Goal: Task Accomplishment & Management: Manage account settings

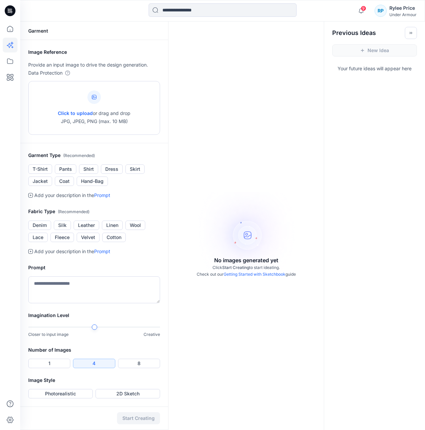
click at [92, 95] on icon at bounding box center [94, 97] width 5 height 5
type input "**********"
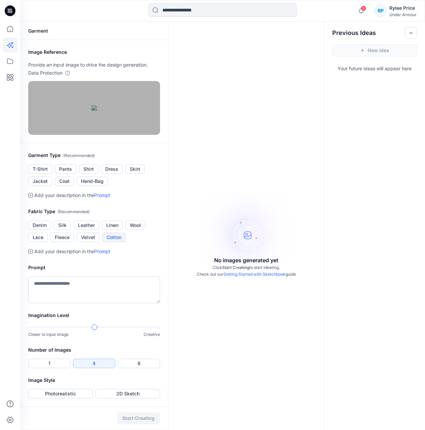
click at [118, 242] on button "Cotton" at bounding box center [114, 237] width 24 height 9
click at [104, 198] on link "Prompt" at bounding box center [102, 195] width 16 height 6
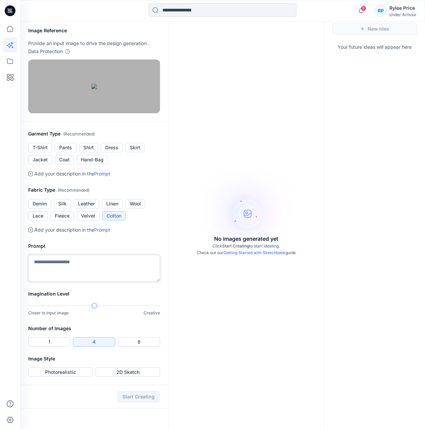
scroll to position [77, 0]
click at [90, 282] on textarea at bounding box center [94, 268] width 132 height 27
click at [99, 282] on textarea "**********" at bounding box center [94, 268] width 132 height 27
type textarea "**********"
click at [89, 152] on button "Shirt" at bounding box center [88, 147] width 19 height 9
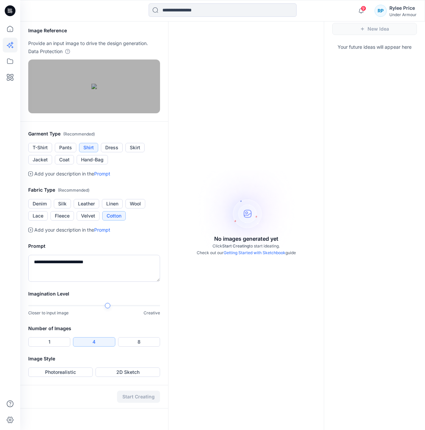
click at [101, 308] on div at bounding box center [94, 305] width 132 height 5
click at [102, 347] on button "4" at bounding box center [94, 341] width 42 height 9
click at [67, 377] on button "Photorealistic" at bounding box center [60, 371] width 65 height 9
click at [126, 403] on button "Start Creating" at bounding box center [138, 397] width 43 height 12
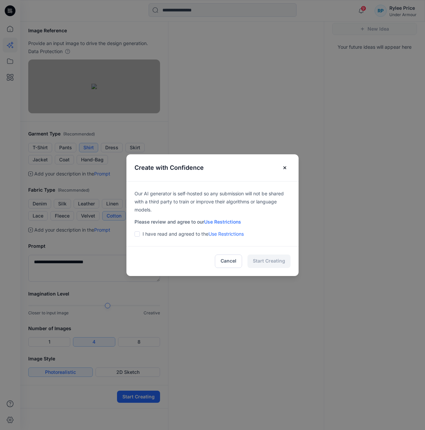
click at [140, 233] on span at bounding box center [136, 233] width 5 height 5
click at [273, 260] on button "Start Creating" at bounding box center [268, 260] width 43 height 13
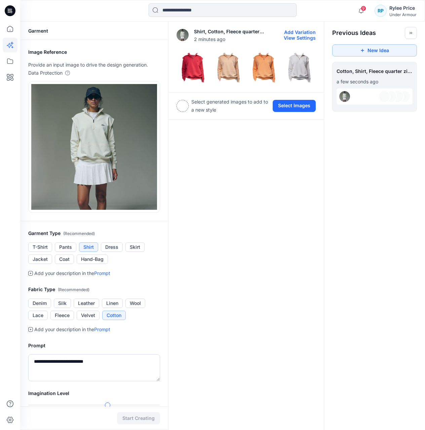
click at [192, 68] on img at bounding box center [193, 67] width 32 height 32
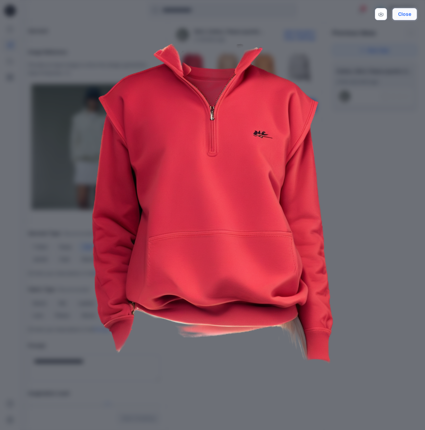
click at [413, 16] on button "Close" at bounding box center [404, 14] width 25 height 12
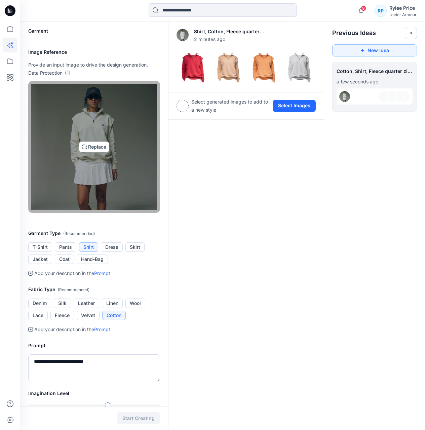
click at [99, 146] on img at bounding box center [94, 147] width 126 height 126
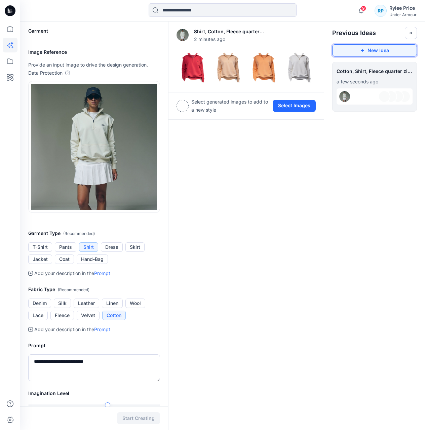
click at [405, 49] on button "New Idea" at bounding box center [374, 50] width 85 height 12
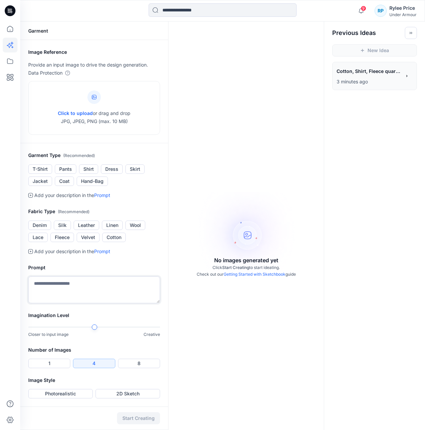
click at [79, 287] on textarea at bounding box center [94, 289] width 132 height 27
type textarea "**********"
click at [123, 323] on div "Imagination Level Closer to input image Creative" at bounding box center [94, 328] width 148 height 35
click at [121, 328] on div at bounding box center [94, 327] width 132 height 5
click at [91, 167] on button "Shirt" at bounding box center [88, 168] width 19 height 9
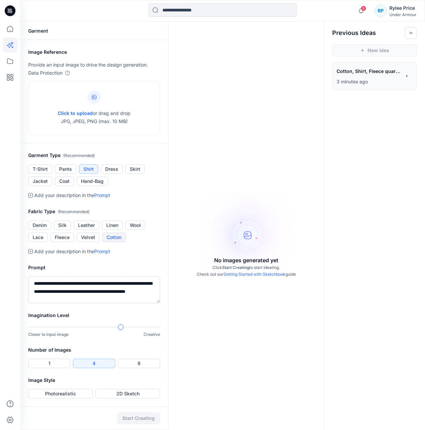
click at [109, 239] on button "Cotton" at bounding box center [114, 237] width 24 height 9
click at [65, 236] on button "Fleece" at bounding box center [62, 237] width 24 height 9
click at [73, 394] on button "Photorealistic" at bounding box center [60, 393] width 65 height 9
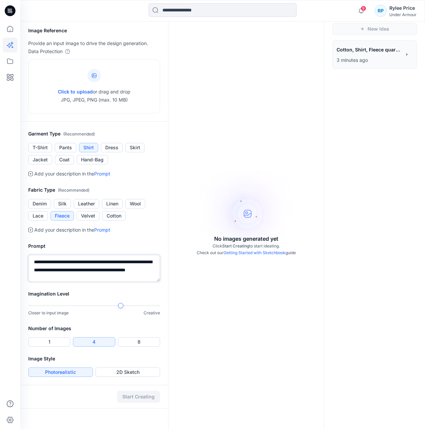
click at [122, 277] on textarea "**********" at bounding box center [94, 268] width 132 height 27
drag, startPoint x: 112, startPoint y: 243, endPoint x: 100, endPoint y: 223, distance: 23.6
click at [112, 243] on h2 "Prompt" at bounding box center [94, 246] width 132 height 8
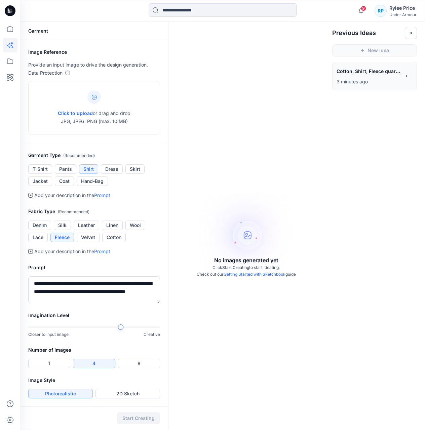
click at [34, 31] on div "Garment" at bounding box center [94, 31] width 148 height 18
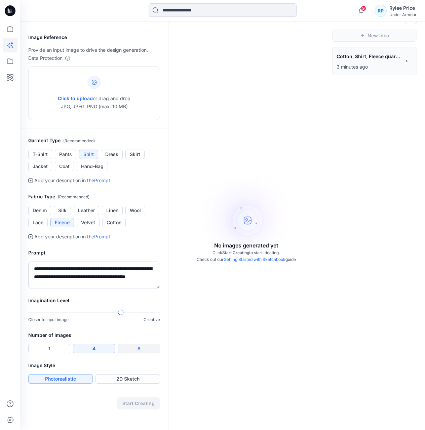
scroll to position [22, 0]
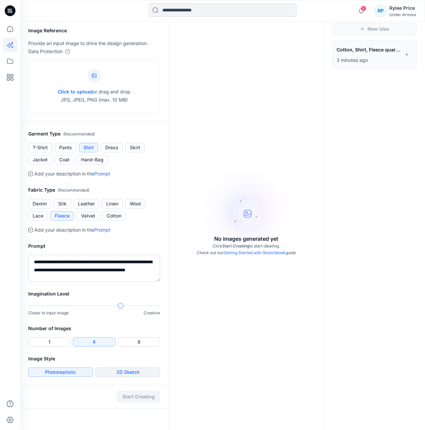
drag, startPoint x: 146, startPoint y: 380, endPoint x: 148, endPoint y: 376, distance: 3.8
click at [146, 379] on div "Image Style Photorealistic 2D Sketch" at bounding box center [94, 370] width 148 height 30
click at [148, 375] on button "2D Sketch" at bounding box center [127, 371] width 65 height 9
click at [66, 373] on button "Photorealistic" at bounding box center [60, 371] width 65 height 9
click at [76, 92] on span "Click to upload" at bounding box center [75, 92] width 35 height 6
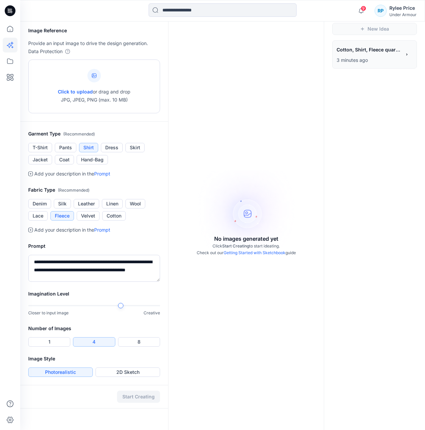
type input "**********"
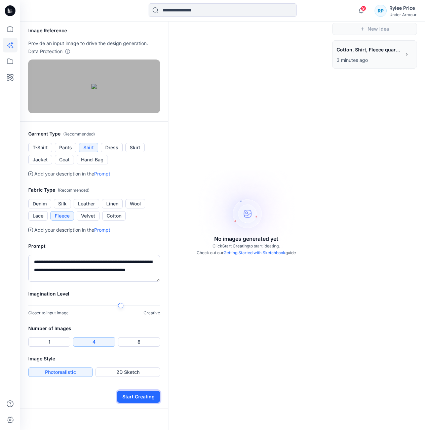
click at [147, 403] on button "Start Creating" at bounding box center [138, 397] width 43 height 12
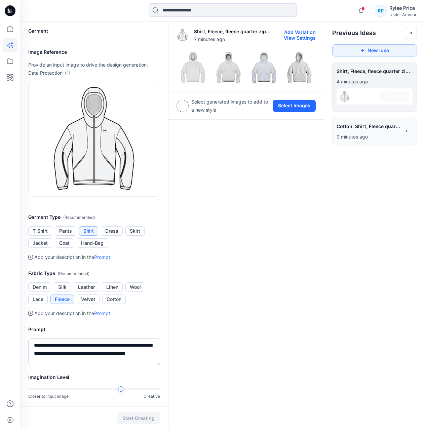
click at [199, 69] on img at bounding box center [193, 67] width 32 height 32
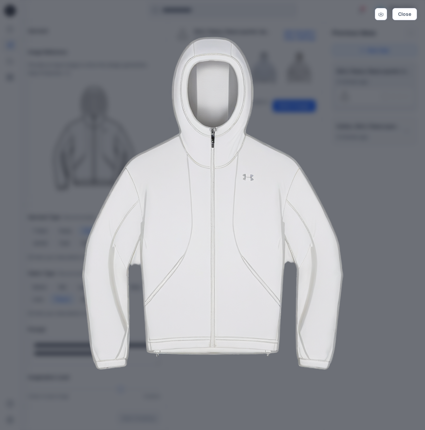
click at [375, 200] on img at bounding box center [212, 203] width 344 height 344
click at [407, 16] on button "Close" at bounding box center [404, 14] width 25 height 12
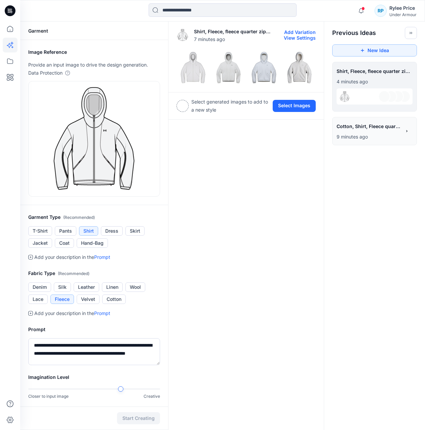
click at [232, 69] on img at bounding box center [228, 67] width 32 height 32
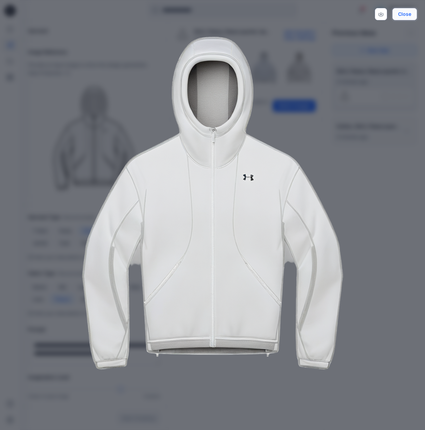
click at [407, 14] on button "Close" at bounding box center [404, 14] width 25 height 12
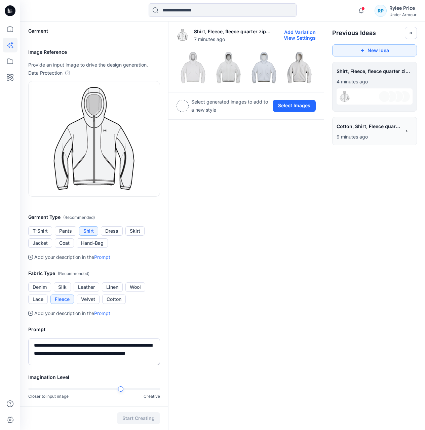
click at [265, 64] on img at bounding box center [264, 67] width 32 height 32
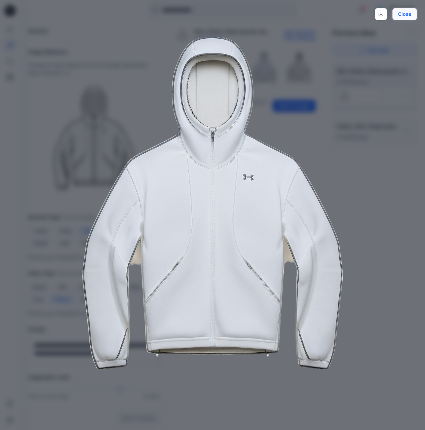
click at [411, 17] on button "Close" at bounding box center [404, 14] width 25 height 12
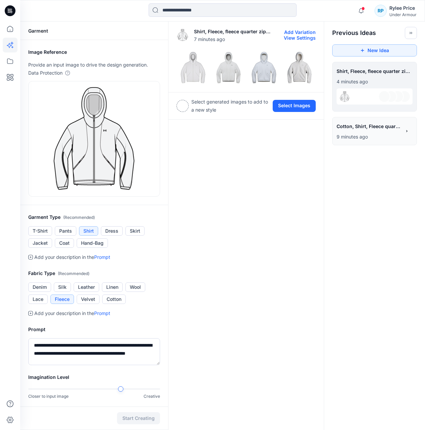
click at [306, 67] on img at bounding box center [299, 67] width 32 height 32
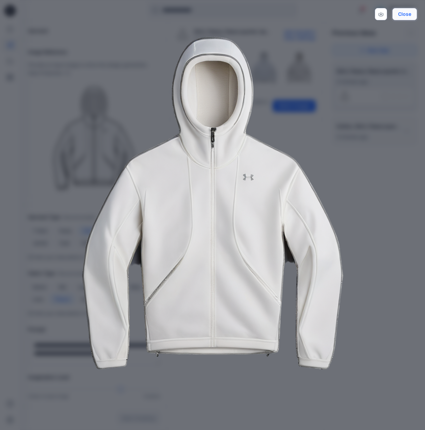
click at [409, 14] on button "Close" at bounding box center [404, 14] width 25 height 12
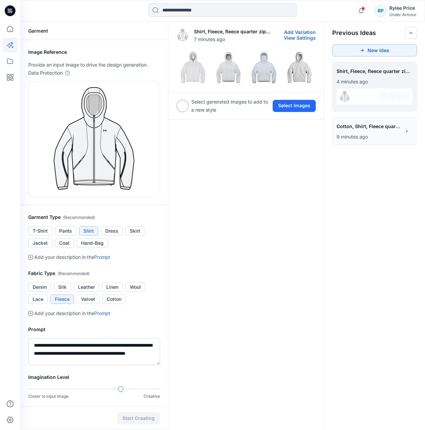
click at [311, 32] on button "Add Variation" at bounding box center [300, 32] width 32 height 6
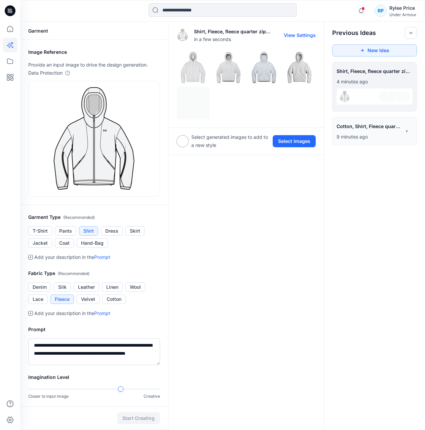
click at [302, 37] on button "View Settings" at bounding box center [300, 35] width 32 height 6
click at [305, 35] on button "View Settings" at bounding box center [300, 35] width 32 height 6
click at [191, 109] on img at bounding box center [193, 103] width 32 height 32
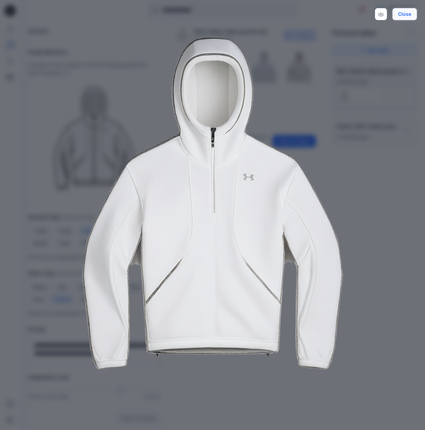
click at [403, 15] on button "Close" at bounding box center [404, 14] width 25 height 12
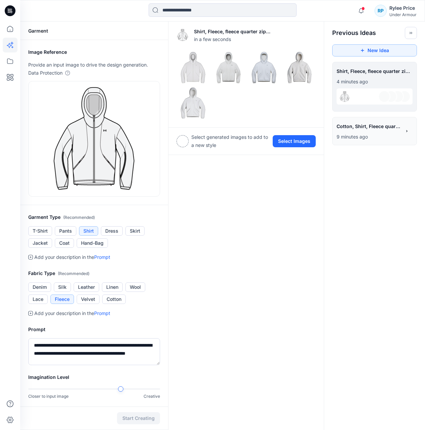
click at [227, 277] on div "Shirt, Fleece, fleece quarter zip womens sweatshirt, oversized, thick material,…" at bounding box center [246, 257] width 156 height 470
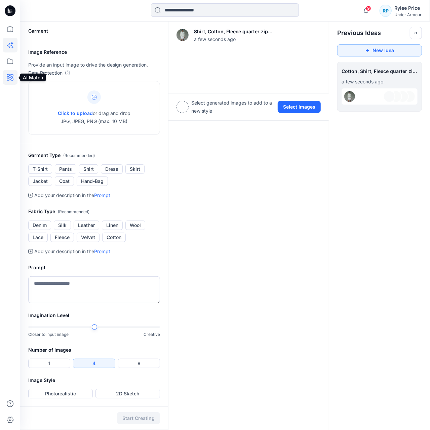
click at [14, 76] on icon at bounding box center [10, 77] width 15 height 15
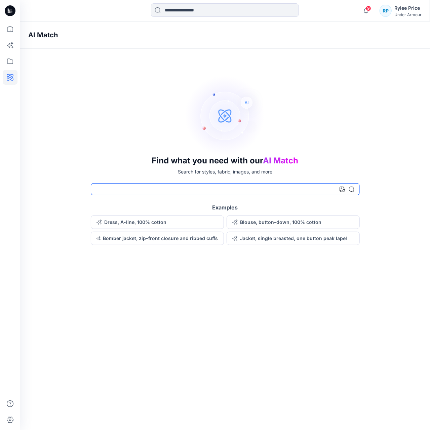
click at [164, 189] on input at bounding box center [225, 189] width 269 height 12
type input "**********"
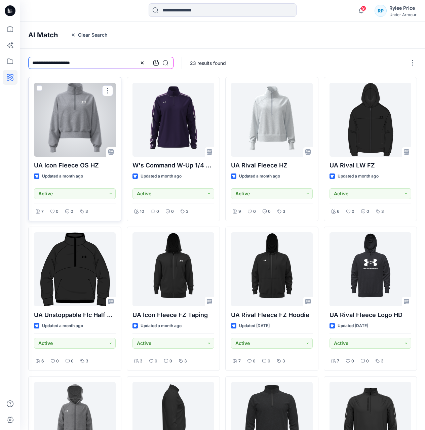
click at [85, 126] on div at bounding box center [75, 120] width 82 height 74
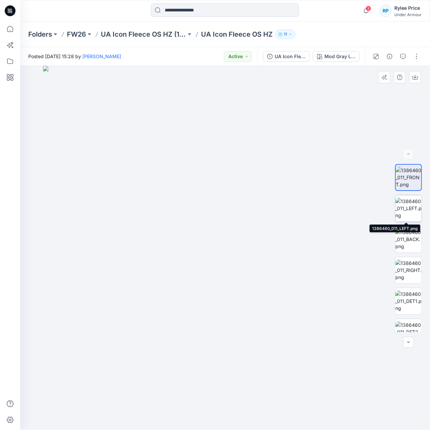
click at [410, 207] on img at bounding box center [408, 208] width 26 height 21
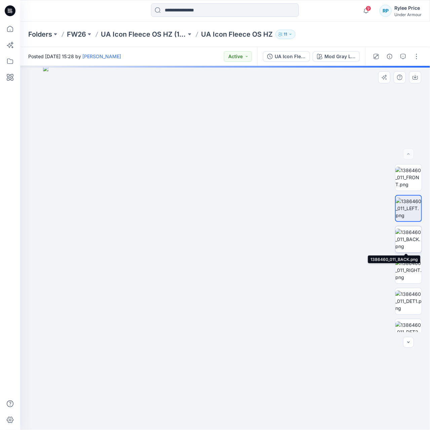
click at [408, 239] on img at bounding box center [408, 239] width 26 height 21
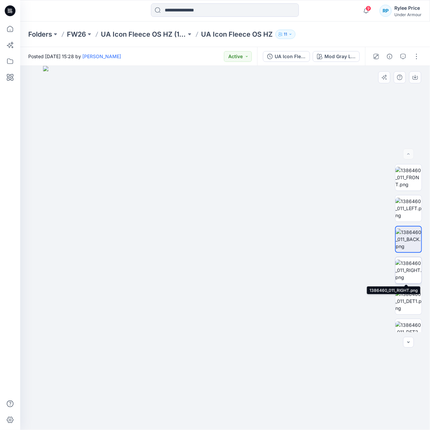
click at [407, 268] on img at bounding box center [408, 270] width 26 height 21
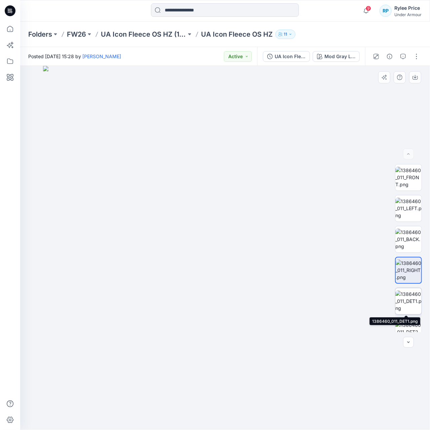
click at [407, 303] on img at bounding box center [408, 300] width 26 height 21
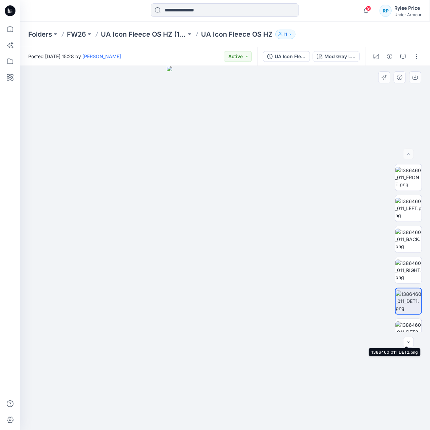
click at [408, 325] on img at bounding box center [408, 331] width 26 height 21
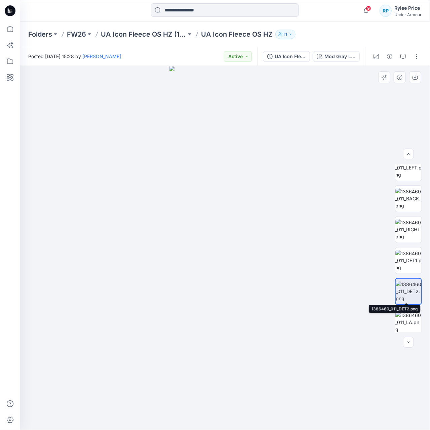
scroll to position [44, 0]
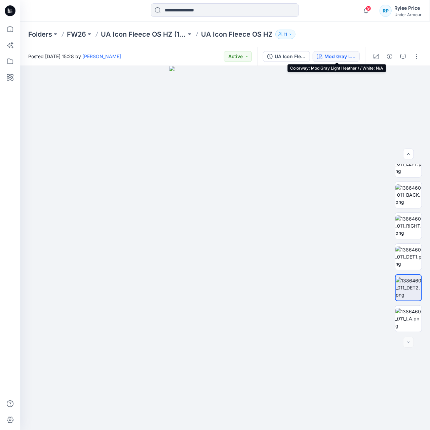
click at [340, 61] on button "Mod Gray Light Heather / / White: N/A" at bounding box center [336, 56] width 47 height 11
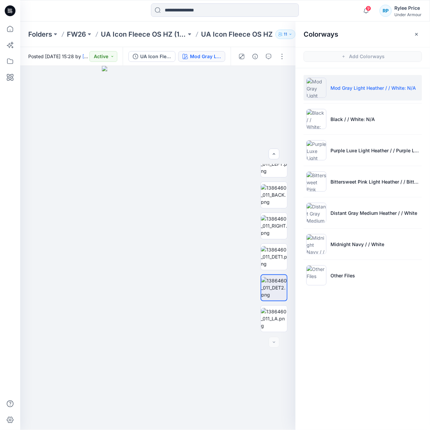
click at [345, 229] on ul "Mod Gray Light Heather / / White: N/A Black / / White: N/A Purple Luxe Light He…" at bounding box center [363, 181] width 134 height 227
click at [344, 216] on li "Distant Gray Medium Heather / / White" at bounding box center [363, 213] width 118 height 26
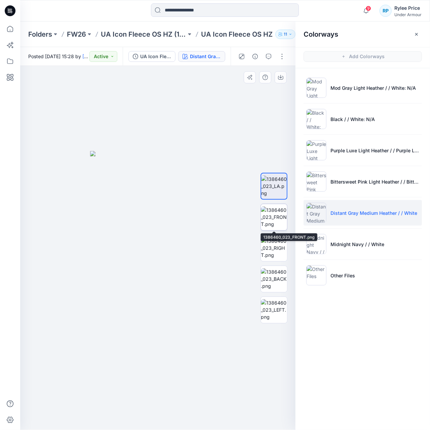
click at [286, 221] on img at bounding box center [274, 216] width 26 height 21
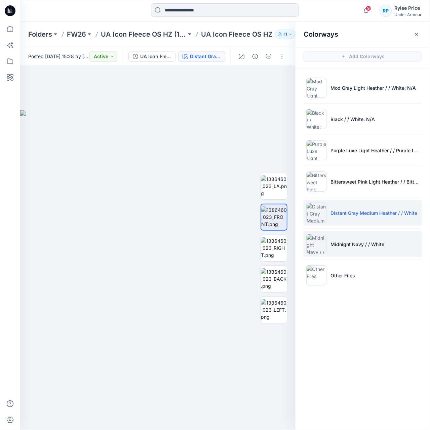
click at [345, 250] on li "Midnight Navy / / White" at bounding box center [363, 244] width 118 height 26
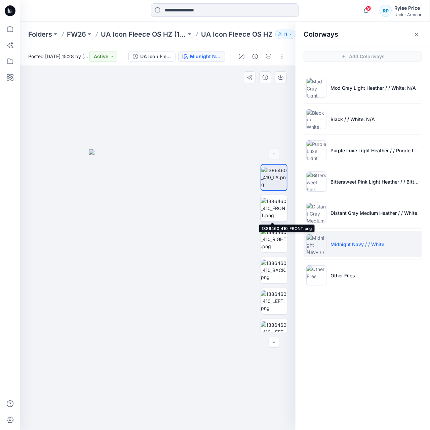
click at [276, 214] on img at bounding box center [274, 208] width 26 height 21
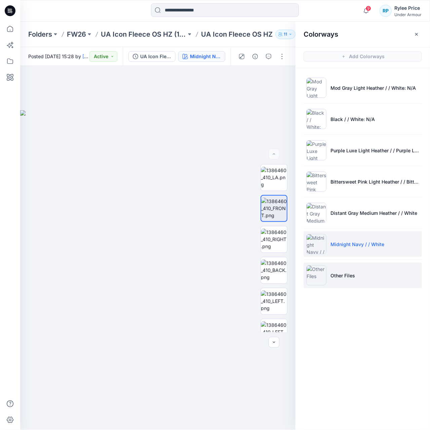
click at [323, 274] on img at bounding box center [316, 275] width 20 height 20
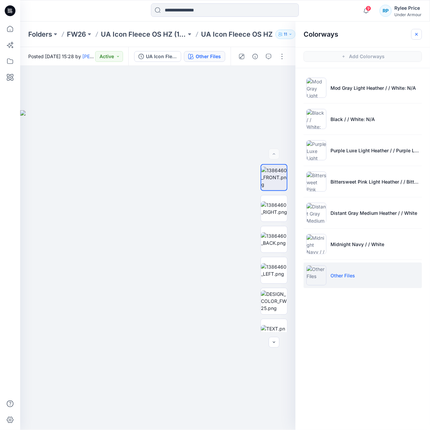
click at [421, 33] on button "button" at bounding box center [416, 34] width 11 height 11
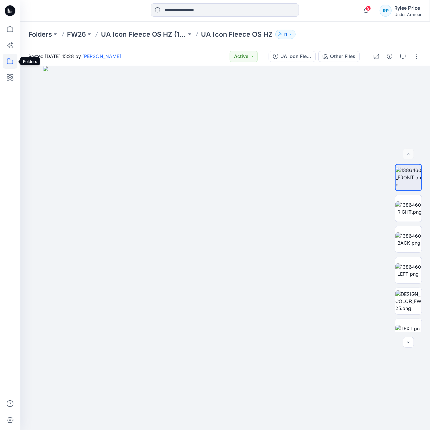
click at [10, 65] on icon at bounding box center [10, 61] width 15 height 15
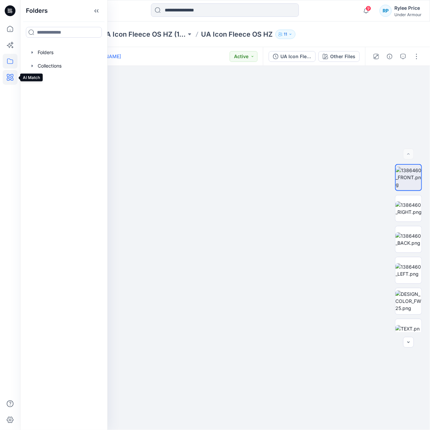
click at [13, 76] on icon at bounding box center [10, 77] width 15 height 15
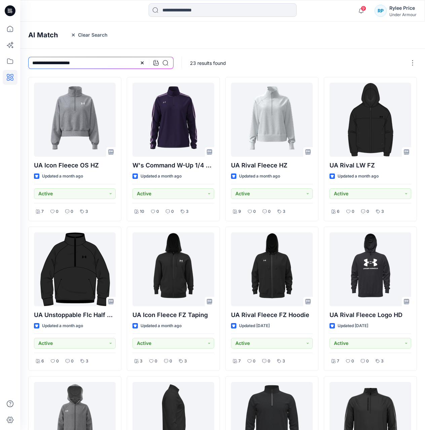
click at [377, 9] on div "RP" at bounding box center [381, 11] width 12 height 12
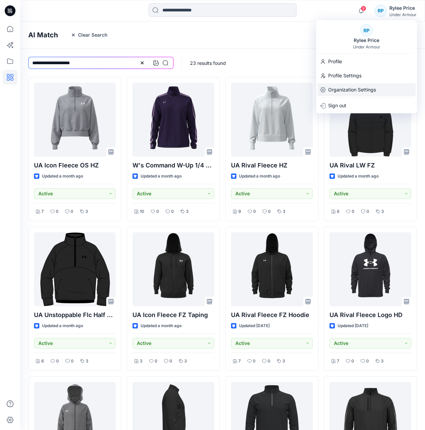
click at [379, 91] on div "Organization Settings" at bounding box center [366, 89] width 98 height 13
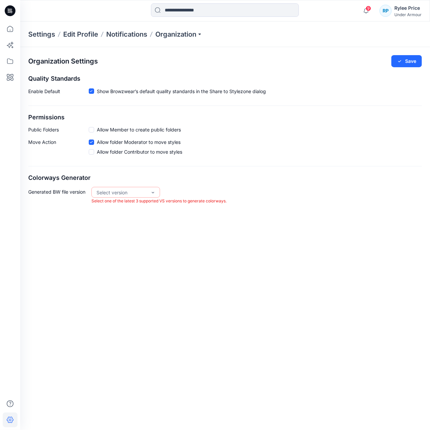
click at [94, 130] on label "Allow Member to create public folders" at bounding box center [135, 129] width 92 height 7
click at [121, 191] on div "Select version" at bounding box center [121, 192] width 50 height 7
click at [123, 205] on div "VS 2025.2" at bounding box center [126, 206] width 66 height 12
click at [157, 191] on div "VS 2025.2" at bounding box center [125, 192] width 69 height 11
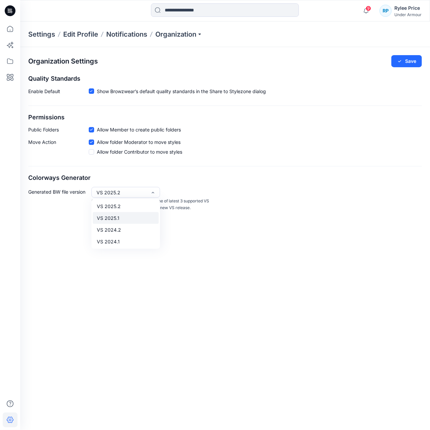
drag, startPoint x: 123, startPoint y: 215, endPoint x: 139, endPoint y: 214, distance: 15.5
click at [123, 215] on div "VS 2025.1" at bounding box center [126, 218] width 66 height 12
click at [415, 62] on button "Save" at bounding box center [406, 61] width 31 height 12
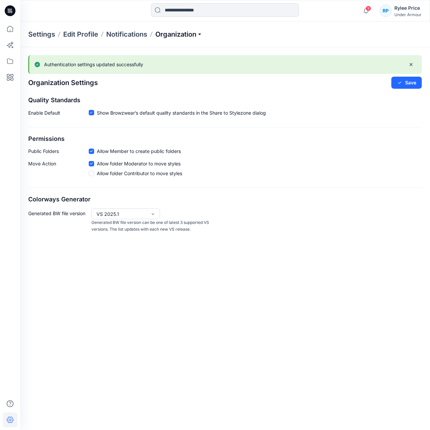
click at [193, 34] on p "Organization" at bounding box center [178, 34] width 47 height 9
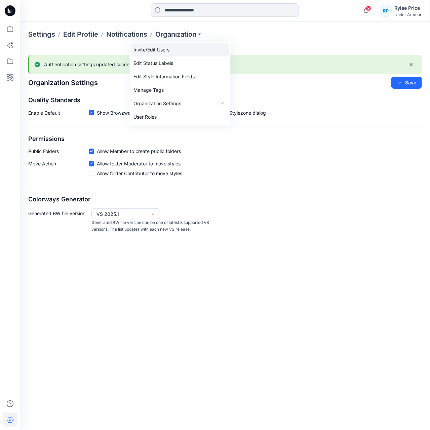
click at [172, 51] on link "Invite/Edit Users" at bounding box center [180, 49] width 98 height 13
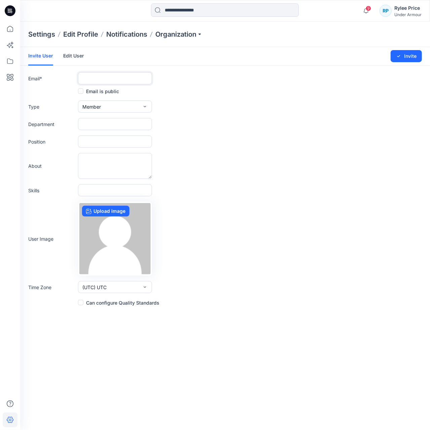
click at [107, 77] on input "text" at bounding box center [115, 78] width 74 height 12
click at [89, 78] on input "text" at bounding box center [115, 78] width 74 height 12
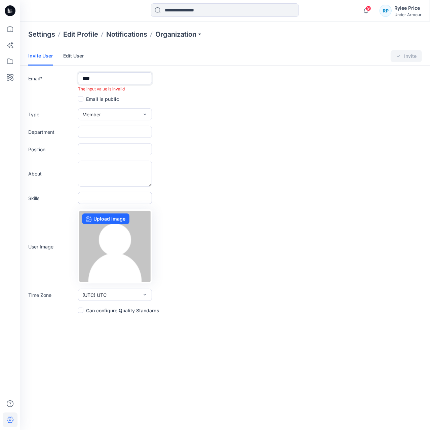
click at [109, 80] on input "****" at bounding box center [115, 78] width 74 height 12
paste input "**********"
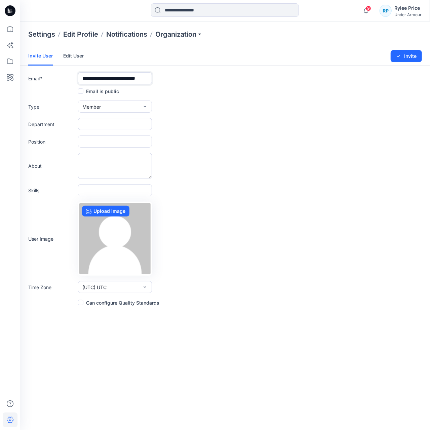
type input "**********"
click at [119, 129] on input "text" at bounding box center [115, 124] width 74 height 12
click at [81, 302] on span at bounding box center [80, 302] width 5 height 5
click at [400, 56] on icon "submit" at bounding box center [398, 55] width 5 height 5
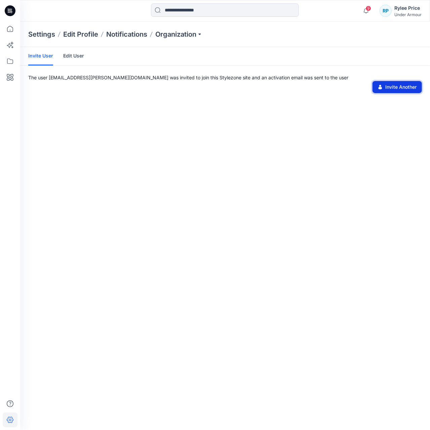
click at [402, 87] on button "Invite Another" at bounding box center [396, 87] width 49 height 12
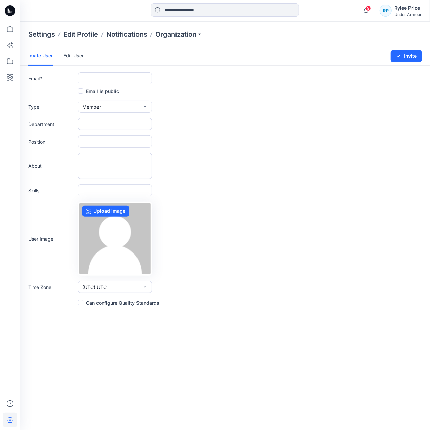
click at [392, 176] on div "About" at bounding box center [225, 166] width 394 height 26
click at [126, 80] on input "text" at bounding box center [115, 78] width 74 height 12
paste input "**********"
type input "**********"
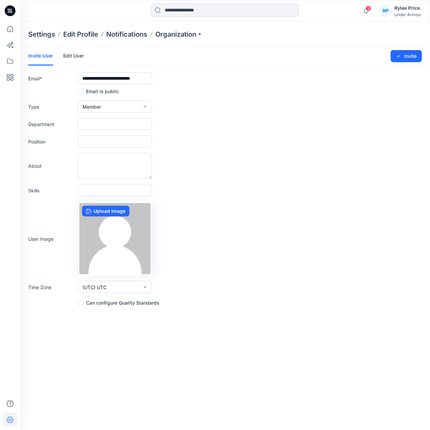
scroll to position [0, 0]
click at [79, 303] on span at bounding box center [80, 302] width 5 height 5
click at [405, 57] on button "Invite" at bounding box center [406, 56] width 31 height 12
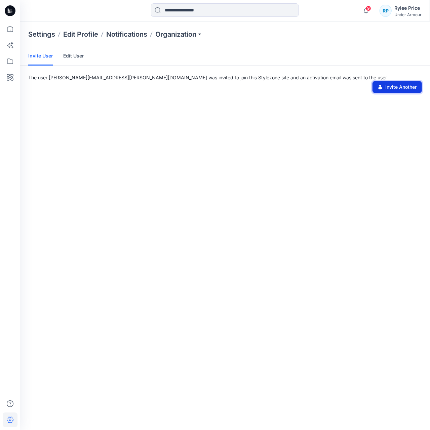
click at [415, 88] on button "Invite Another" at bounding box center [396, 87] width 49 height 12
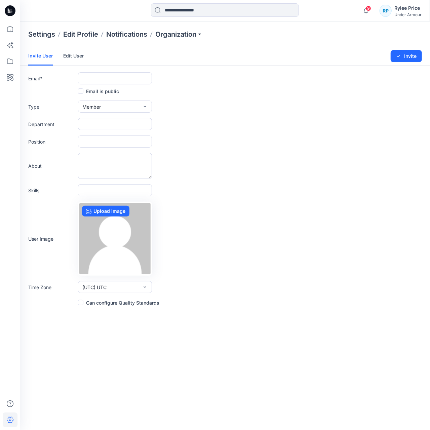
drag, startPoint x: 369, startPoint y: 141, endPoint x: 358, endPoint y: 141, distance: 10.4
click at [369, 141] on div "Position" at bounding box center [225, 141] width 394 height 12
click at [117, 78] on input "text" at bounding box center [115, 78] width 74 height 12
paste input "**********"
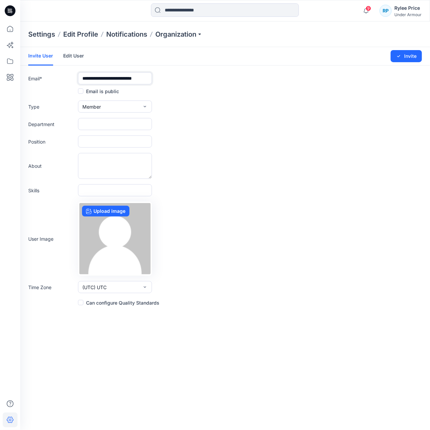
type input "**********"
click at [138, 110] on button "Member" at bounding box center [115, 107] width 74 height 12
drag, startPoint x: 241, startPoint y: 189, endPoint x: 162, endPoint y: 243, distance: 95.8
click at [237, 189] on div "Skills" at bounding box center [225, 190] width 394 height 12
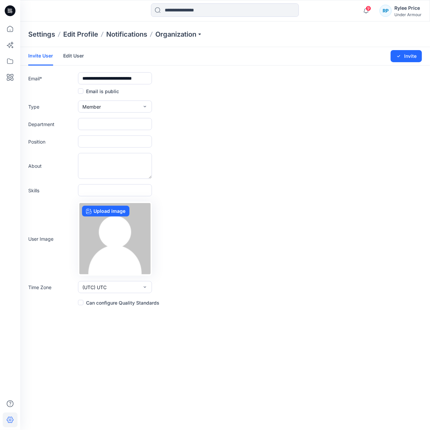
click at [82, 303] on span at bounding box center [80, 302] width 5 height 5
click at [401, 55] on icon "submit" at bounding box center [398, 55] width 5 height 5
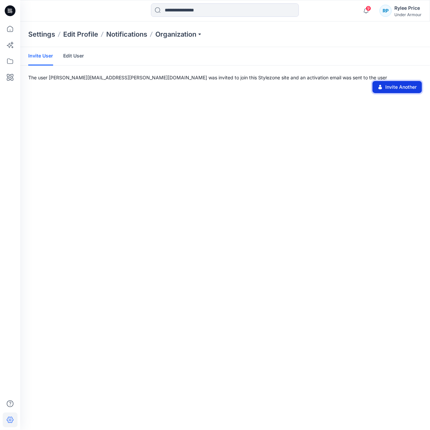
click at [412, 87] on button "Invite Another" at bounding box center [396, 87] width 49 height 12
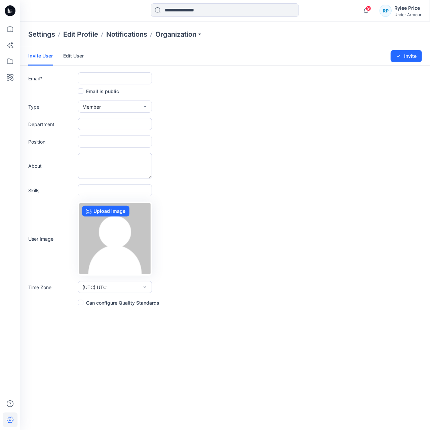
click at [396, 103] on div "Type Member External Member Admin" at bounding box center [225, 107] width 394 height 12
click at [128, 78] on input "text" at bounding box center [115, 78] width 74 height 12
paste input "**********"
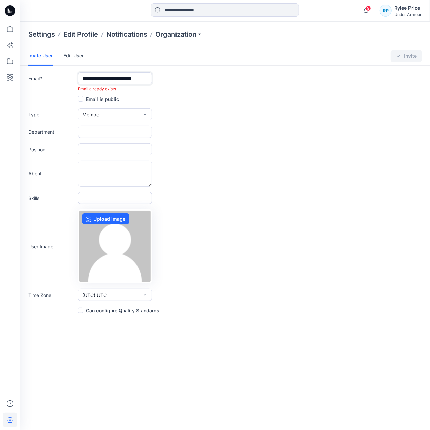
type input "**********"
click at [190, 103] on form "**********" at bounding box center [225, 180] width 410 height 267
click at [193, 35] on p "Organization" at bounding box center [178, 34] width 47 height 9
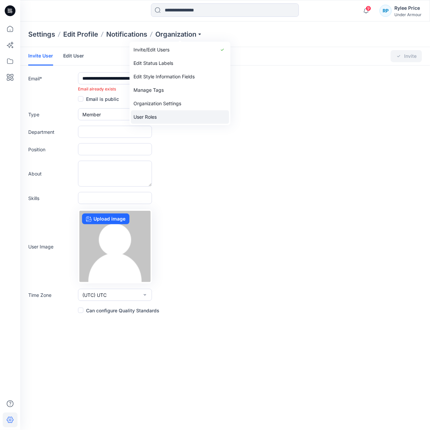
click at [161, 119] on link "User Roles" at bounding box center [180, 116] width 98 height 13
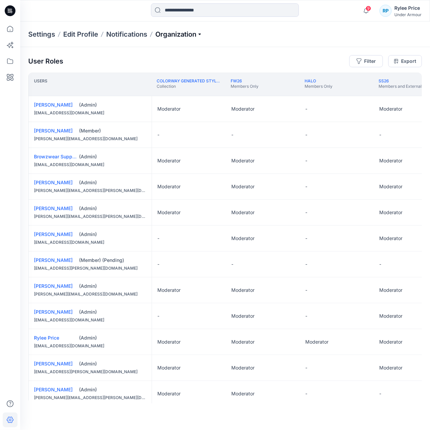
click at [185, 34] on p "Organization" at bounding box center [178, 34] width 47 height 9
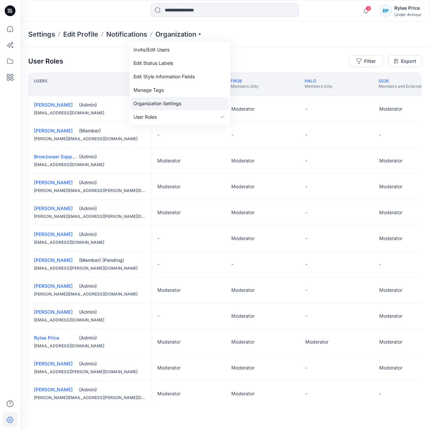
click at [145, 104] on link "Organization Settings" at bounding box center [180, 103] width 98 height 13
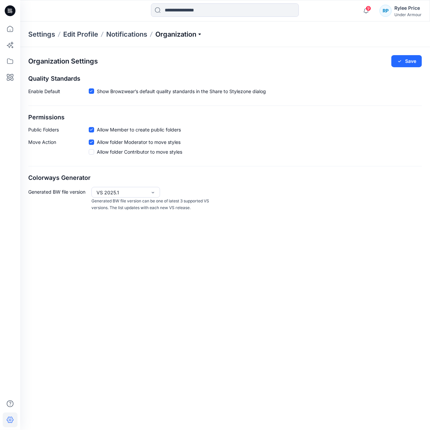
click at [197, 35] on p "Organization" at bounding box center [178, 34] width 47 height 9
click at [174, 93] on link "Manage Tags" at bounding box center [180, 89] width 98 height 13
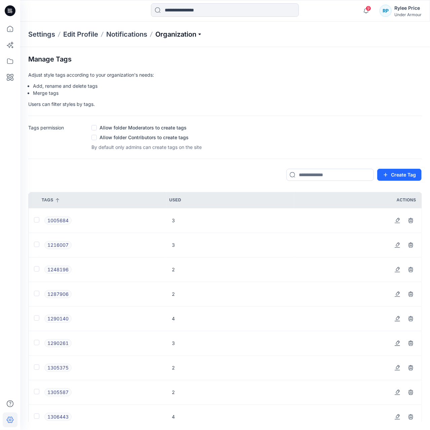
click at [183, 36] on p "Organization" at bounding box center [178, 34] width 47 height 9
click at [182, 73] on link "Edit Style Information Fields" at bounding box center [180, 76] width 98 height 13
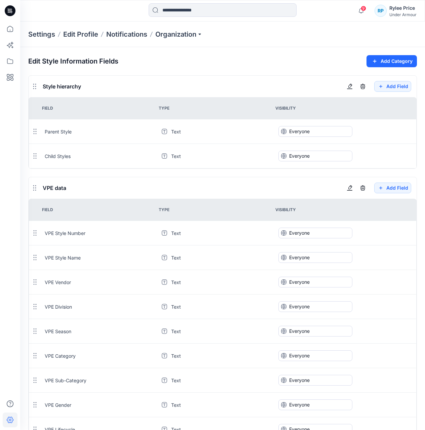
click at [216, 59] on div "Edit Style Information Fields Add Category" at bounding box center [222, 61] width 389 height 12
click at [38, 37] on p "Settings" at bounding box center [41, 34] width 27 height 9
click at [43, 35] on p "Settings" at bounding box center [41, 34] width 27 height 9
click at [44, 33] on p "Settings" at bounding box center [41, 34] width 27 height 9
click at [87, 32] on p "Edit Profile" at bounding box center [80, 34] width 35 height 9
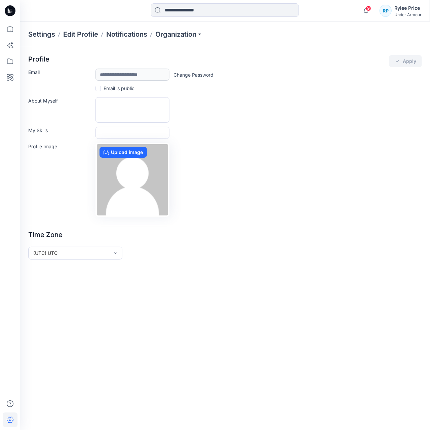
click at [37, 31] on p "Settings" at bounding box center [41, 34] width 27 height 9
click at [39, 33] on p "Settings" at bounding box center [41, 34] width 27 height 9
click at [123, 37] on p "Notifications" at bounding box center [126, 34] width 41 height 9
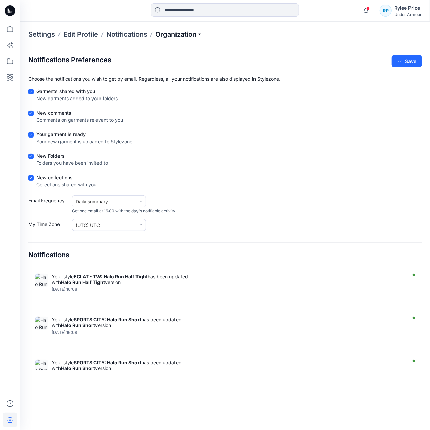
click at [174, 32] on p "Organization" at bounding box center [178, 34] width 47 height 9
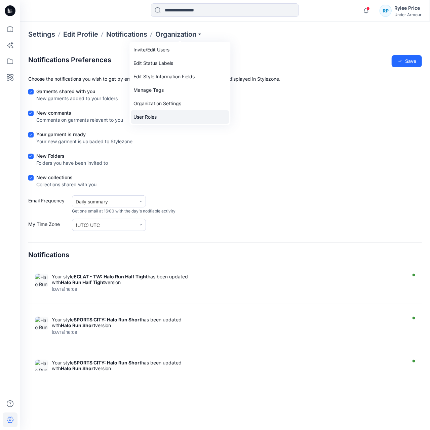
click at [165, 113] on link "User Roles" at bounding box center [180, 116] width 98 height 13
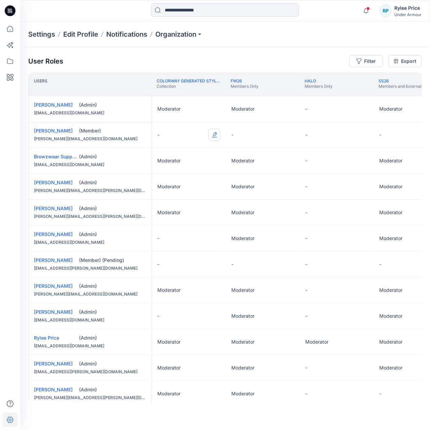
click at [218, 133] on button "Edit Role" at bounding box center [214, 135] width 12 height 12
click at [191, 188] on button "Moderator" at bounding box center [183, 187] width 73 height 12
click at [286, 135] on button "Edit Role" at bounding box center [288, 135] width 12 height 12
drag, startPoint x: 258, startPoint y: 188, endPoint x: 275, endPoint y: 183, distance: 17.9
click at [258, 187] on button "Moderator" at bounding box center [257, 187] width 73 height 12
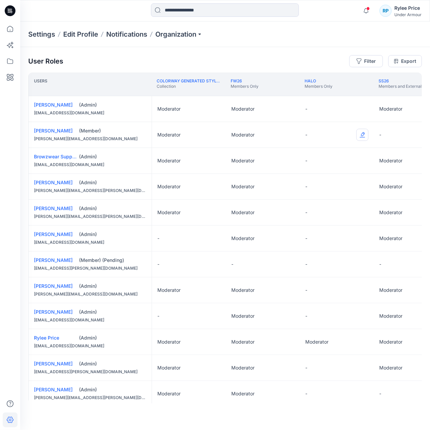
click at [365, 134] on button "Edit Role" at bounding box center [362, 135] width 12 height 12
click at [353, 189] on button "Moderator" at bounding box center [330, 187] width 73 height 12
click at [409, 134] on div "-" at bounding box center [411, 135] width 74 height 26
click at [392, 136] on div "-" at bounding box center [411, 135] width 74 height 26
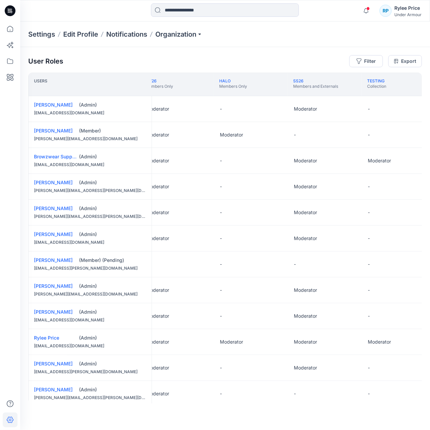
scroll to position [0, 89]
click at [348, 134] on button "Edit Role" at bounding box center [347, 135] width 12 height 12
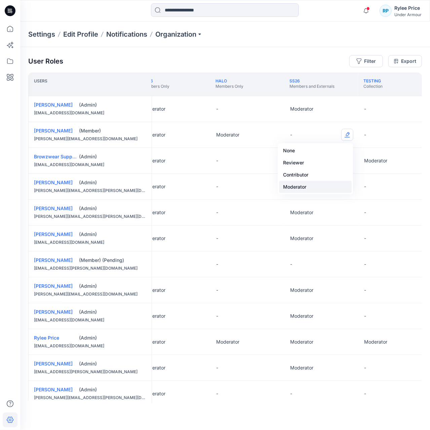
click at [308, 187] on button "Moderator" at bounding box center [315, 187] width 73 height 12
click at [346, 264] on button "Edit Role" at bounding box center [347, 264] width 12 height 12
click at [349, 263] on button "Edit Role" at bounding box center [347, 264] width 12 height 12
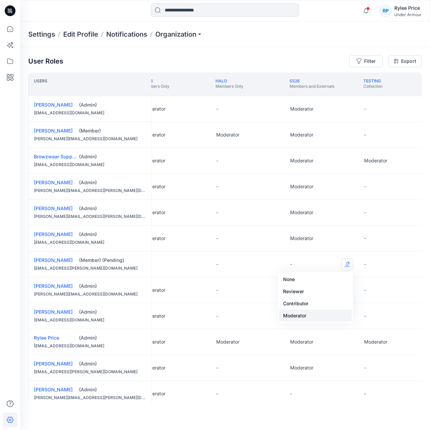
drag, startPoint x: 305, startPoint y: 317, endPoint x: 300, endPoint y: 314, distance: 5.6
click at [305, 317] on button "Moderator" at bounding box center [315, 316] width 73 height 12
click at [272, 262] on button "Edit Role" at bounding box center [273, 264] width 12 height 12
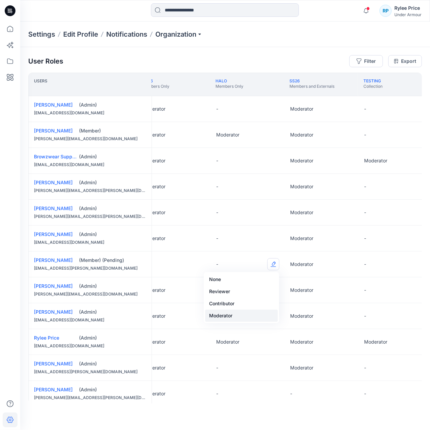
click at [244, 313] on button "Moderator" at bounding box center [241, 316] width 73 height 12
click at [200, 264] on button "Edit Role" at bounding box center [199, 264] width 12 height 12
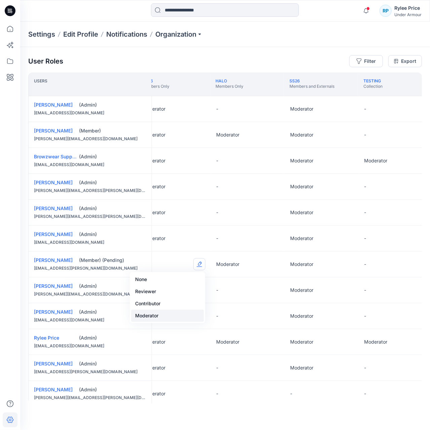
click at [181, 319] on button "Moderator" at bounding box center [167, 316] width 73 height 12
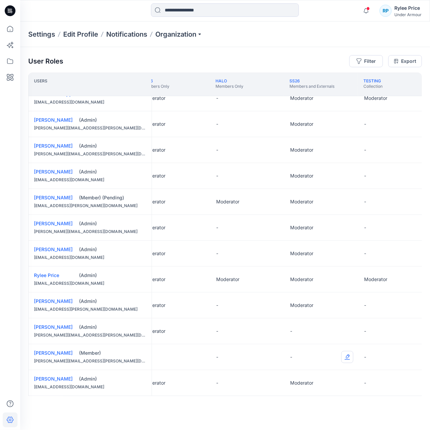
click at [345, 355] on button "Edit Role" at bounding box center [347, 357] width 12 height 12
drag, startPoint x: 314, startPoint y: 406, endPoint x: 312, endPoint y: 400, distance: 6.6
click at [315, 406] on button "Moderator" at bounding box center [315, 408] width 73 height 12
click at [221, 354] on div "-" at bounding box center [248, 357] width 74 height 26
click at [217, 357] on p "-" at bounding box center [217, 357] width 2 height 7
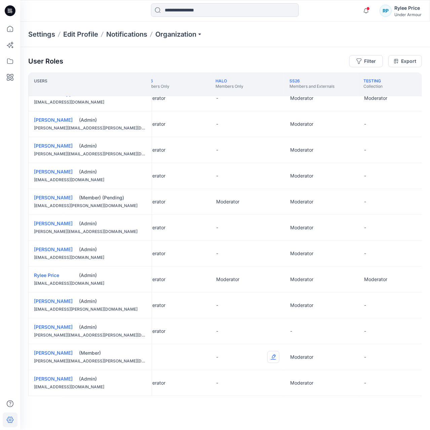
click at [276, 356] on button "Edit Role" at bounding box center [273, 357] width 12 height 12
click at [275, 356] on button "Edit Role" at bounding box center [273, 357] width 12 height 12
click at [252, 410] on button "Moderator" at bounding box center [241, 408] width 73 height 12
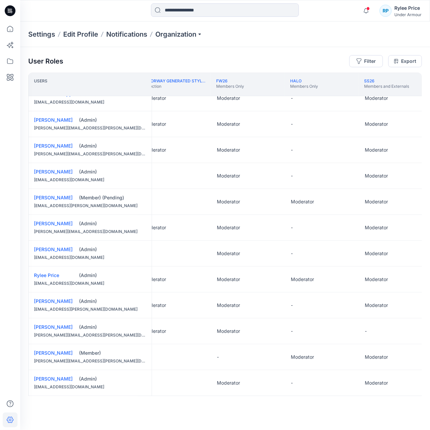
scroll to position [63, 0]
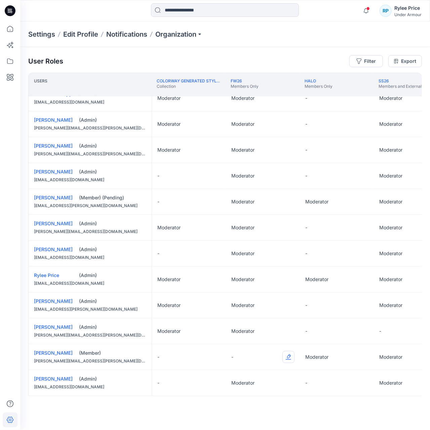
click at [288, 355] on button "Edit Role" at bounding box center [288, 357] width 12 height 12
click at [259, 408] on button "Moderator" at bounding box center [257, 408] width 73 height 12
click at [214, 355] on button "Edit Role" at bounding box center [214, 357] width 12 height 12
click at [218, 355] on button "Edit Role" at bounding box center [214, 357] width 12 height 12
click at [189, 406] on button "Moderator" at bounding box center [183, 408] width 73 height 12
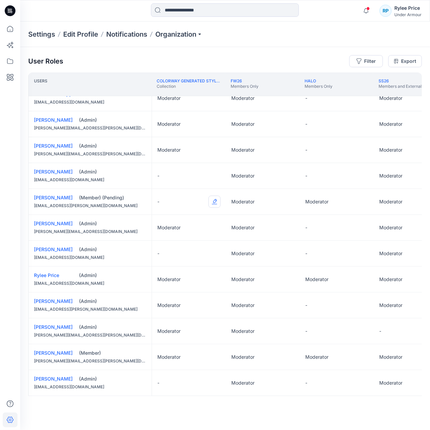
click at [214, 199] on button "Edit Role" at bounding box center [214, 202] width 12 height 12
click at [216, 201] on button "Edit Role" at bounding box center [214, 202] width 12 height 12
click at [214, 201] on button "Edit Role" at bounding box center [214, 202] width 12 height 12
click at [168, 250] on button "Moderator" at bounding box center [183, 253] width 73 height 12
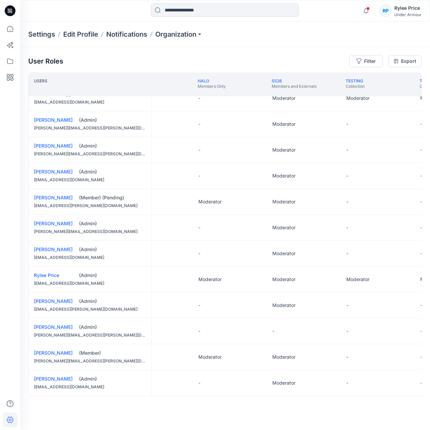
scroll to position [63, 211]
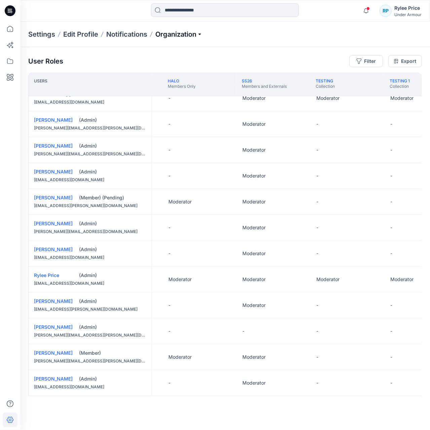
click at [183, 32] on p "Organization" at bounding box center [178, 34] width 47 height 9
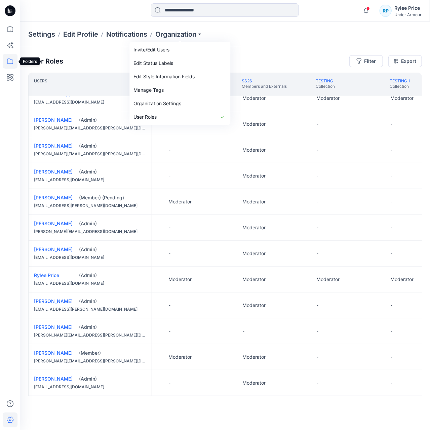
click at [11, 60] on icon at bounding box center [10, 61] width 15 height 15
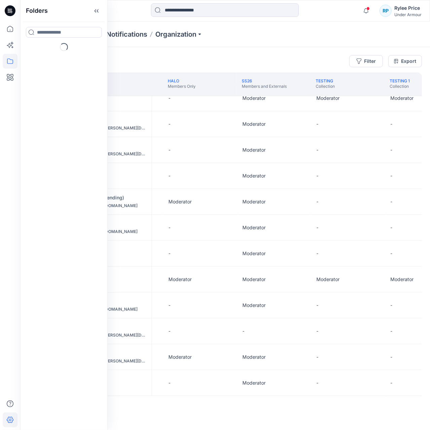
click at [315, 43] on div "Settings Edit Profile Notifications Organization" at bounding box center [225, 35] width 410 height 26
